Goal: Use online tool/utility: Utilize a website feature to perform a specific function

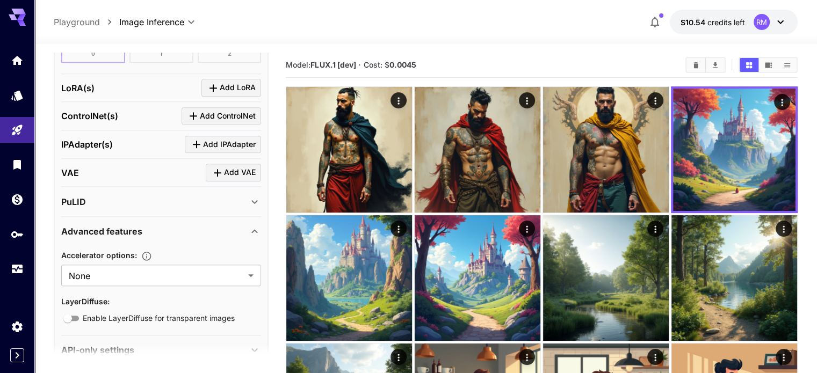
scroll to position [981, 0]
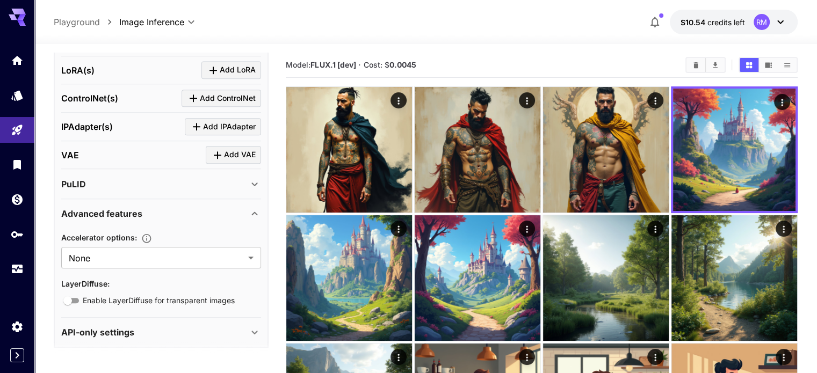
click at [132, 326] on p "API-only settings" at bounding box center [97, 332] width 73 height 13
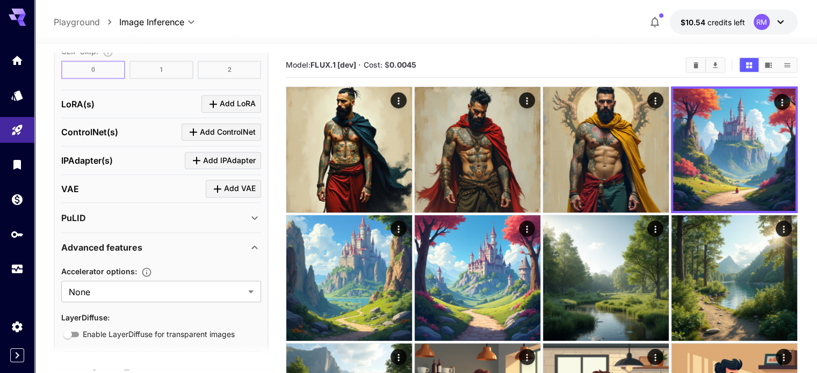
scroll to position [945, 0]
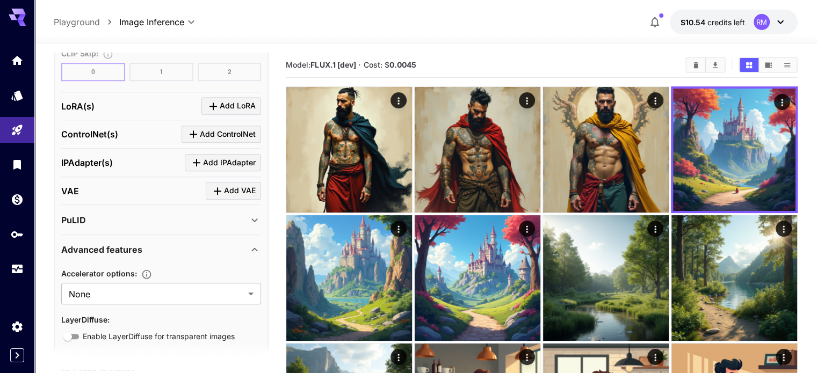
click at [219, 171] on div "IPAdapter(s) Add IPAdapter" at bounding box center [161, 163] width 200 height 28
click at [228, 157] on span "Add IPAdapter" at bounding box center [229, 162] width 53 height 13
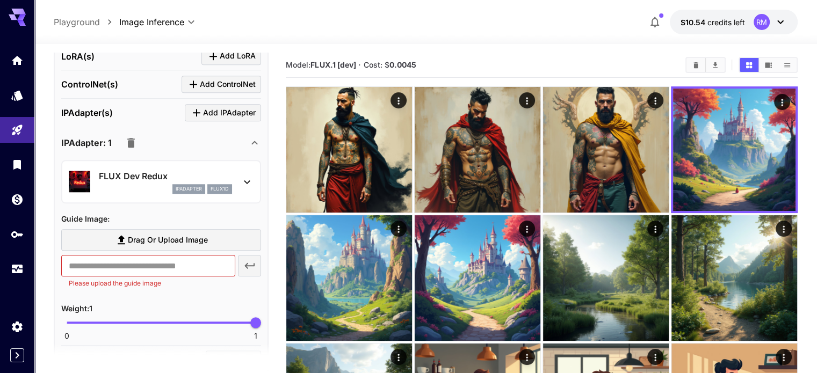
scroll to position [999, 0]
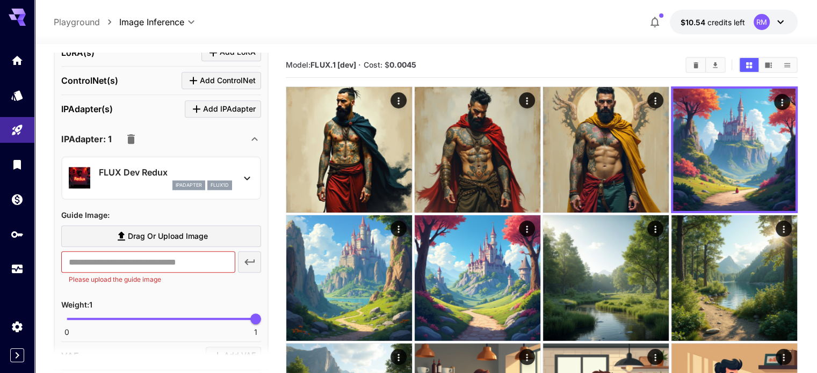
click at [134, 138] on icon "button" at bounding box center [131, 139] width 13 height 13
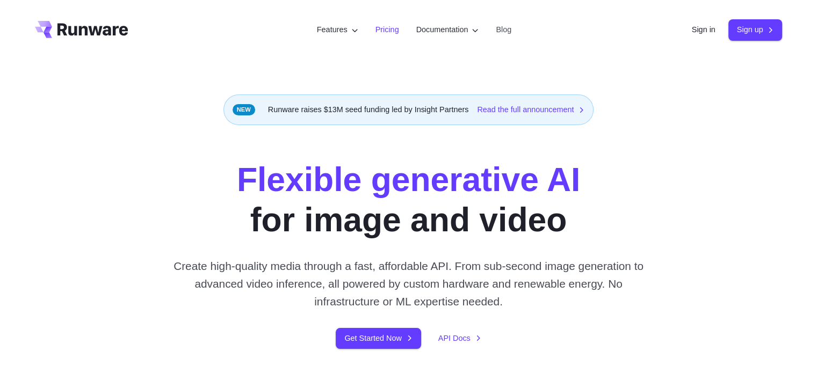
click at [375, 26] on link "Pricing" at bounding box center [387, 30] width 24 height 12
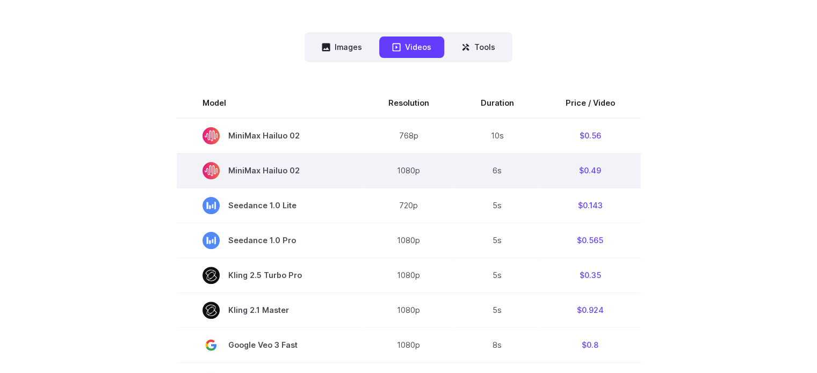
scroll to position [269, 0]
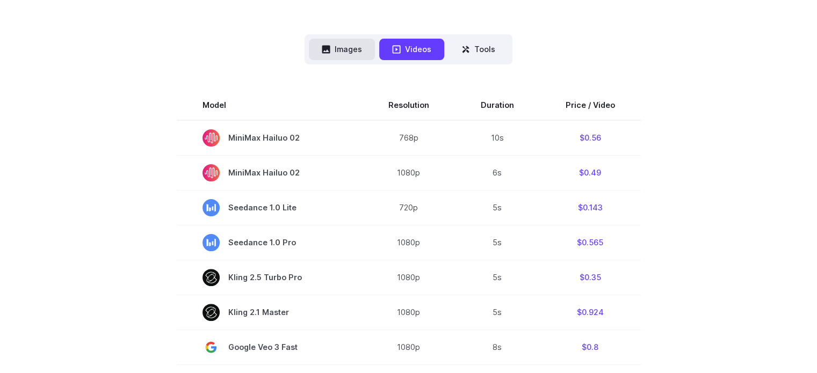
click at [349, 52] on button "Images" at bounding box center [342, 49] width 66 height 21
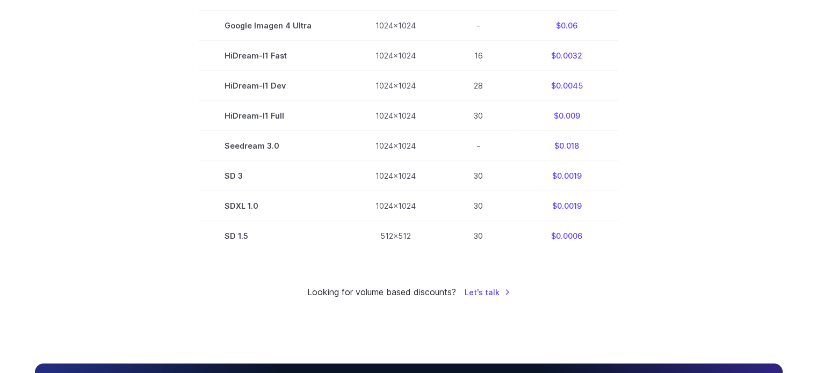
scroll to position [752, 0]
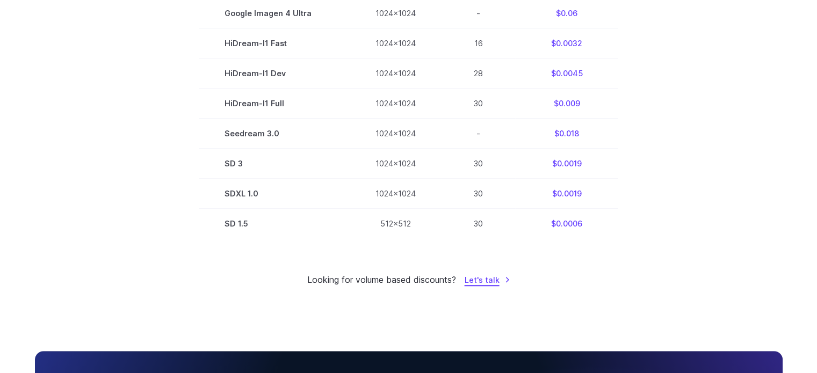
click at [492, 286] on link "Let's talk" at bounding box center [488, 280] width 46 height 12
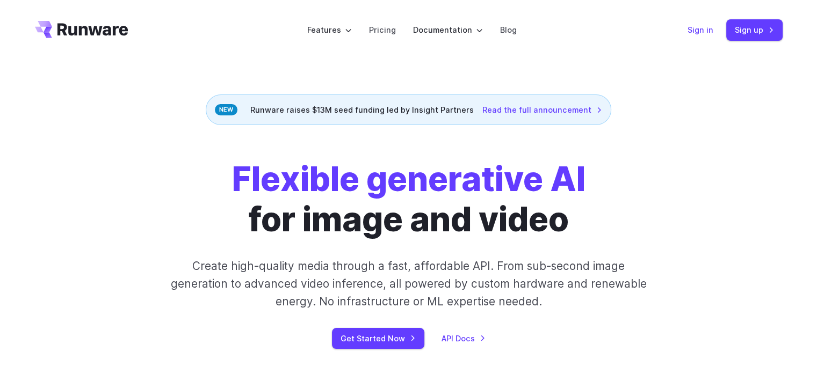
click at [695, 28] on link "Sign in" at bounding box center [701, 30] width 26 height 12
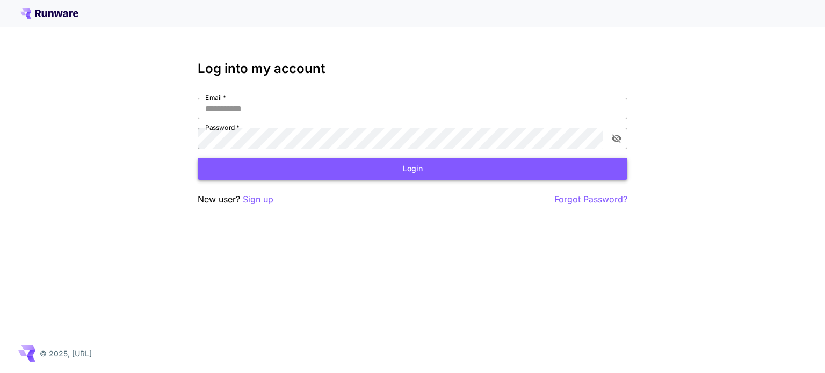
type input "**********"
click at [380, 171] on button "Login" at bounding box center [413, 169] width 430 height 22
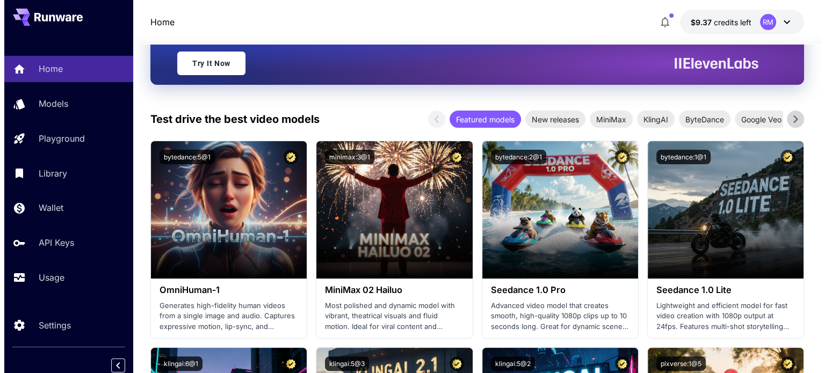
scroll to position [54, 0]
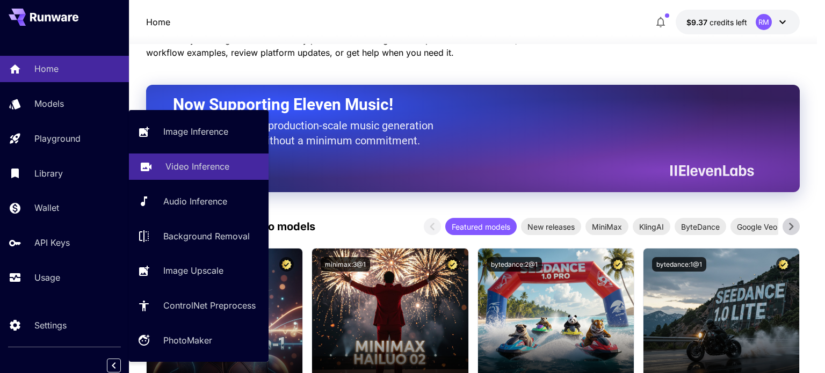
click at [192, 162] on p "Video Inference" at bounding box center [197, 166] width 64 height 13
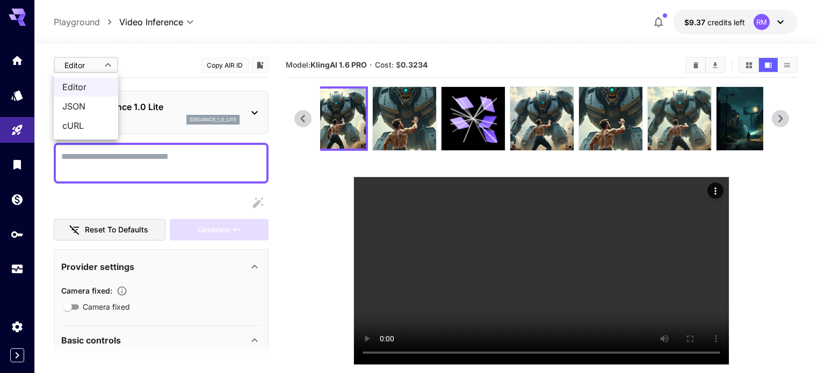
click at [103, 66] on body "**********" at bounding box center [412, 229] width 825 height 458
click at [101, 66] on div at bounding box center [412, 186] width 825 height 373
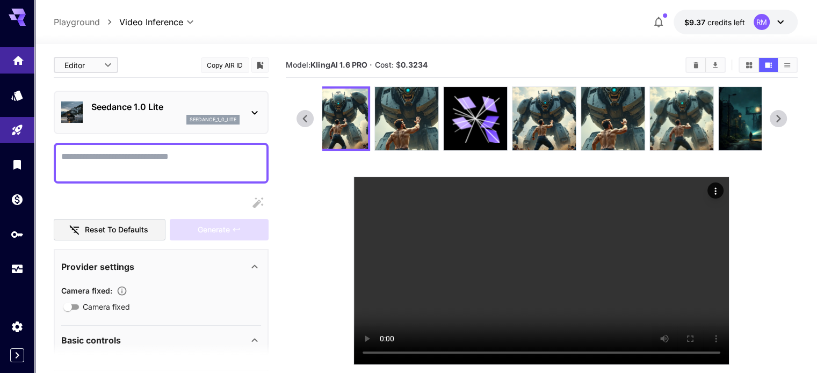
click at [21, 65] on link at bounding box center [17, 60] width 34 height 26
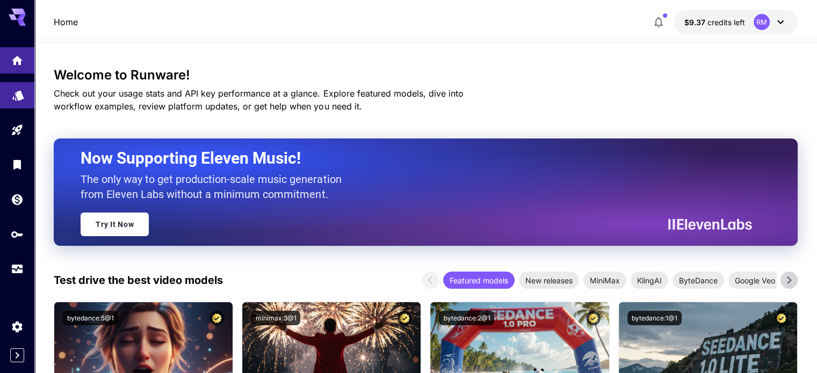
click at [23, 85] on link at bounding box center [17, 95] width 34 height 26
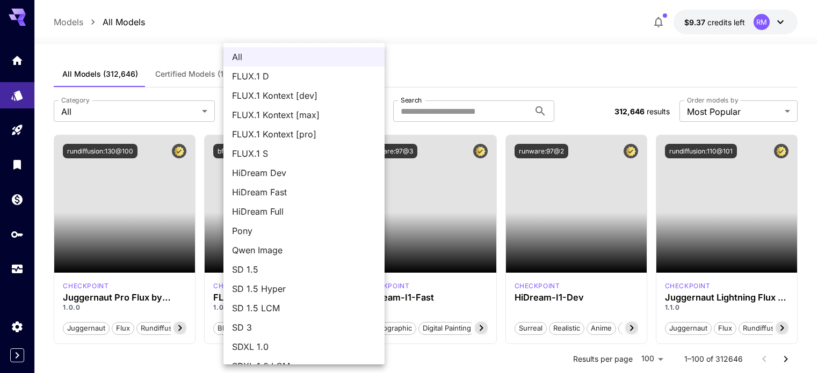
click at [425, 70] on div at bounding box center [412, 186] width 825 height 373
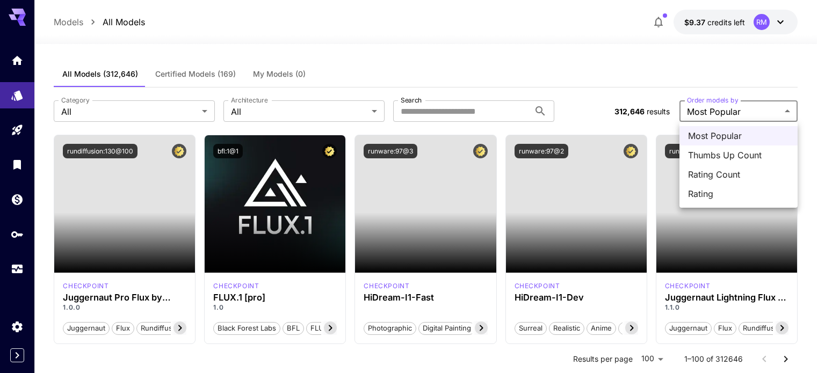
click at [698, 147] on li "Thumbs Up Count" at bounding box center [739, 155] width 118 height 19
type input "**********"
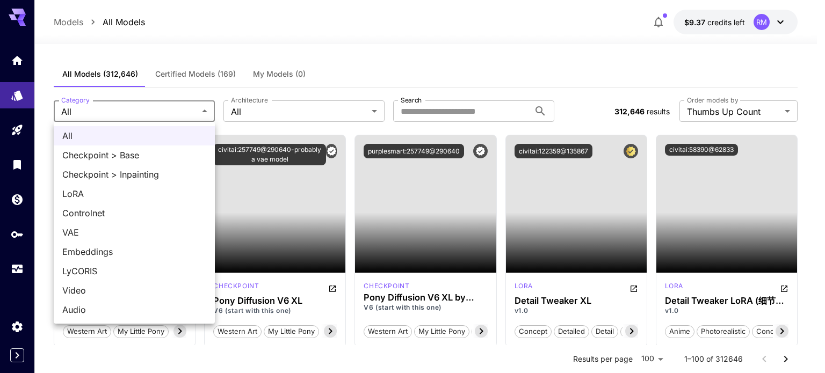
click at [175, 110] on div at bounding box center [412, 186] width 825 height 373
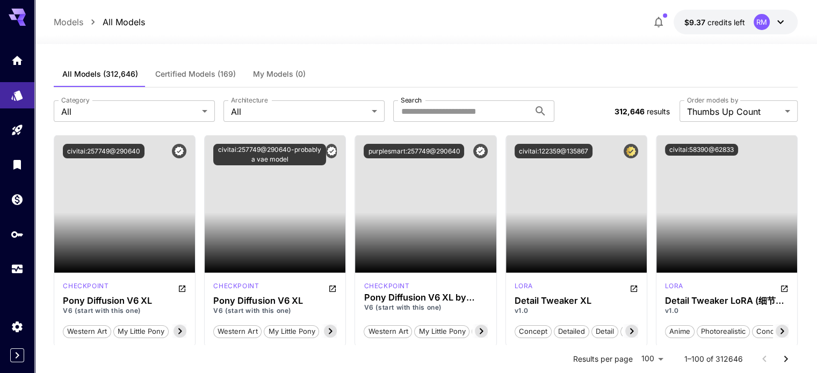
click at [269, 109] on div "All Checkpoint > Base Checkpoint > Inpainting LoRA Controlnet VAE Embeddings Ly…" at bounding box center [408, 186] width 817 height 373
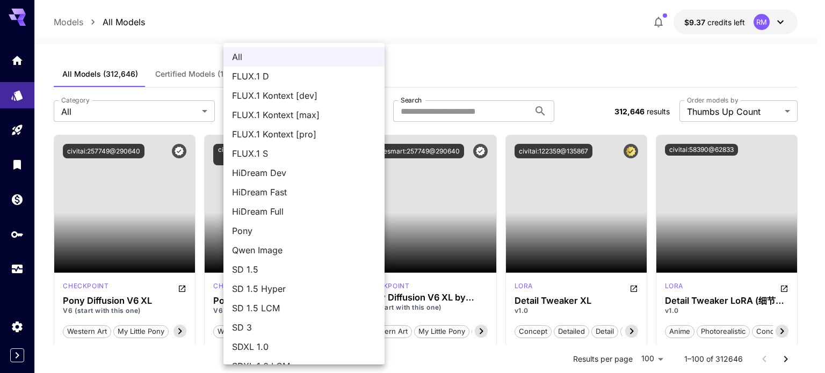
click at [141, 107] on div at bounding box center [412, 186] width 825 height 373
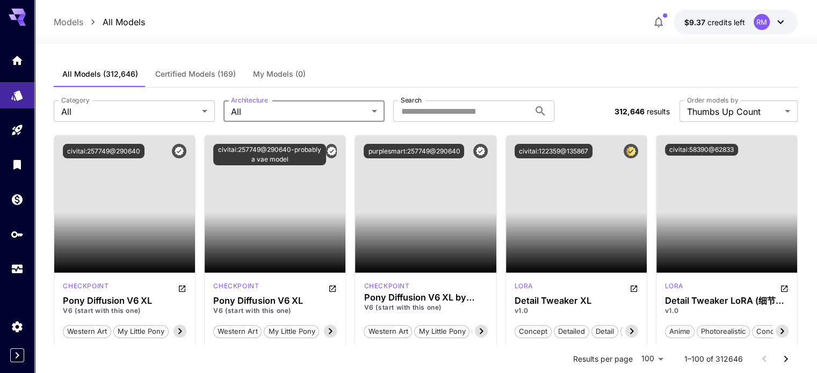
click at [133, 111] on div "All FLUX.1 D FLUX.1 Kontext [dev] FLUX.1 Kontext [max] FLUX.1 Kontext [pro] FLU…" at bounding box center [408, 186] width 817 height 373
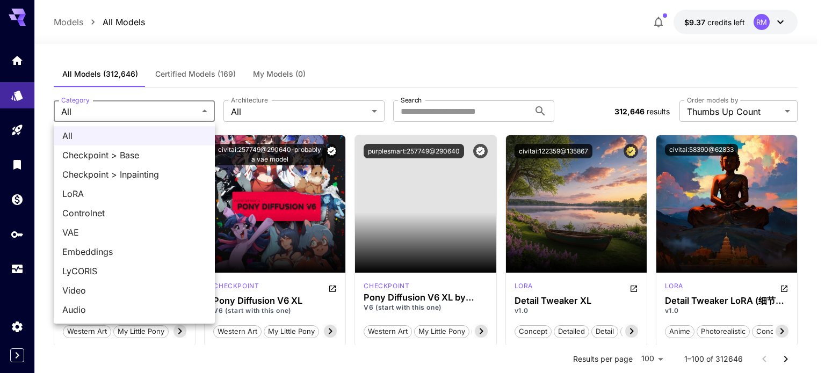
click at [109, 198] on span "LoRA" at bounding box center [134, 193] width 144 height 13
type input "****"
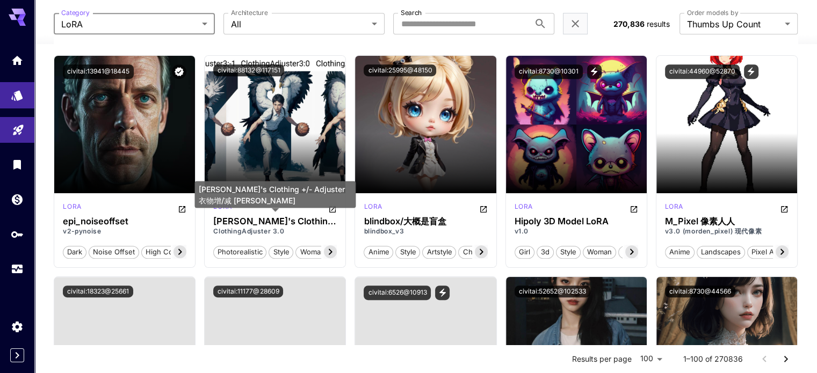
scroll to position [537, 0]
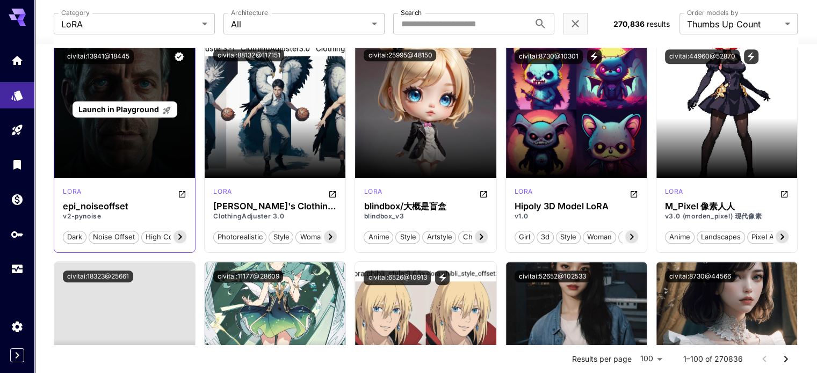
click at [143, 105] on span "Launch in Playground" at bounding box center [118, 109] width 81 height 9
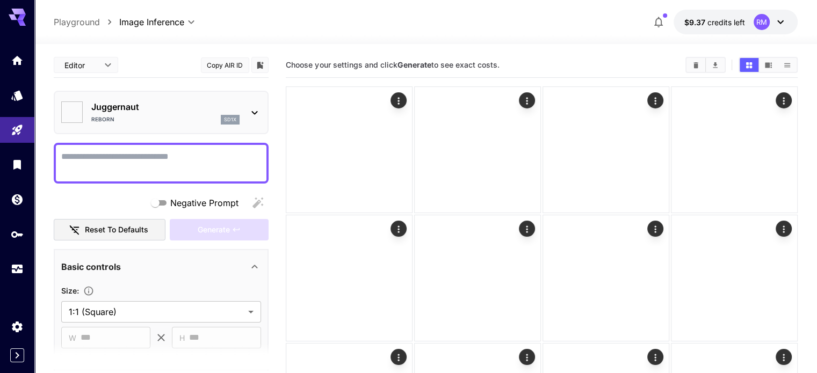
type input "*******"
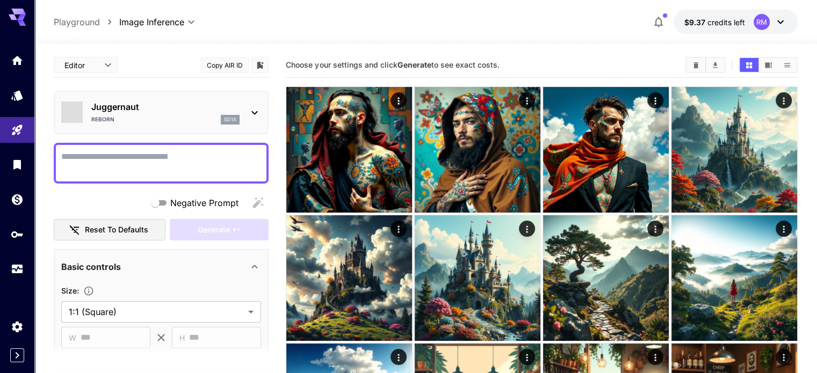
click at [167, 171] on textarea "Negative Prompt" at bounding box center [161, 163] width 200 height 26
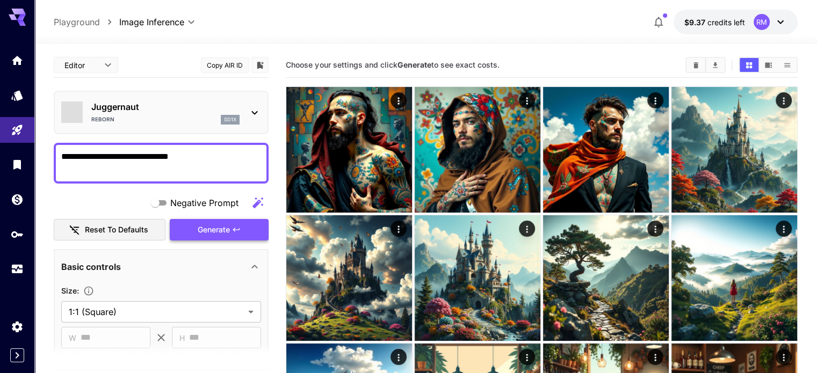
type textarea "**********"
click at [212, 223] on span "Generate" at bounding box center [214, 229] width 32 height 13
